Goal: Information Seeking & Learning: Learn about a topic

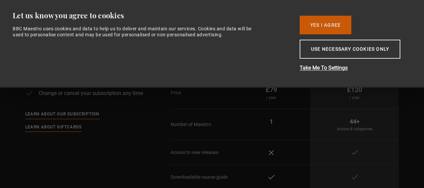
click at [341, 26] on button "Yes I Agree" at bounding box center [326, 25] width 52 height 19
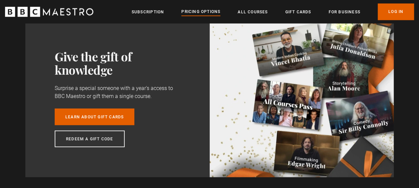
scroll to position [534, 0]
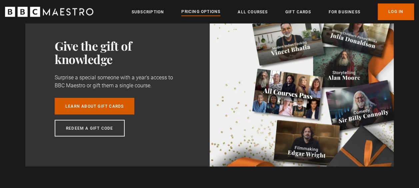
click at [84, 104] on link "Learn about gift cards" at bounding box center [95, 106] width 80 height 17
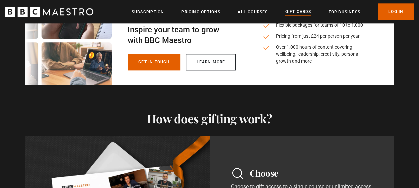
scroll to position [367, 0]
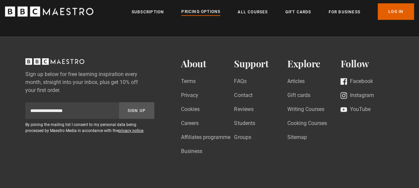
scroll to position [701, 0]
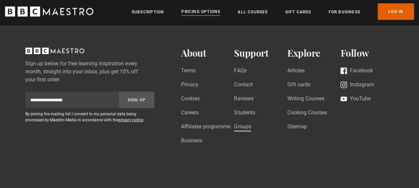
click at [241, 125] on link "Groups" at bounding box center [242, 127] width 17 height 9
click at [294, 100] on link "Writing Courses" at bounding box center [306, 99] width 37 height 9
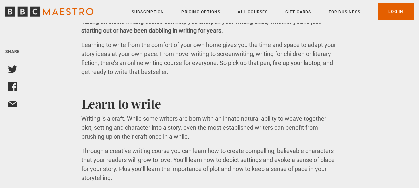
scroll to position [1034, 0]
